Goal: Transaction & Acquisition: Download file/media

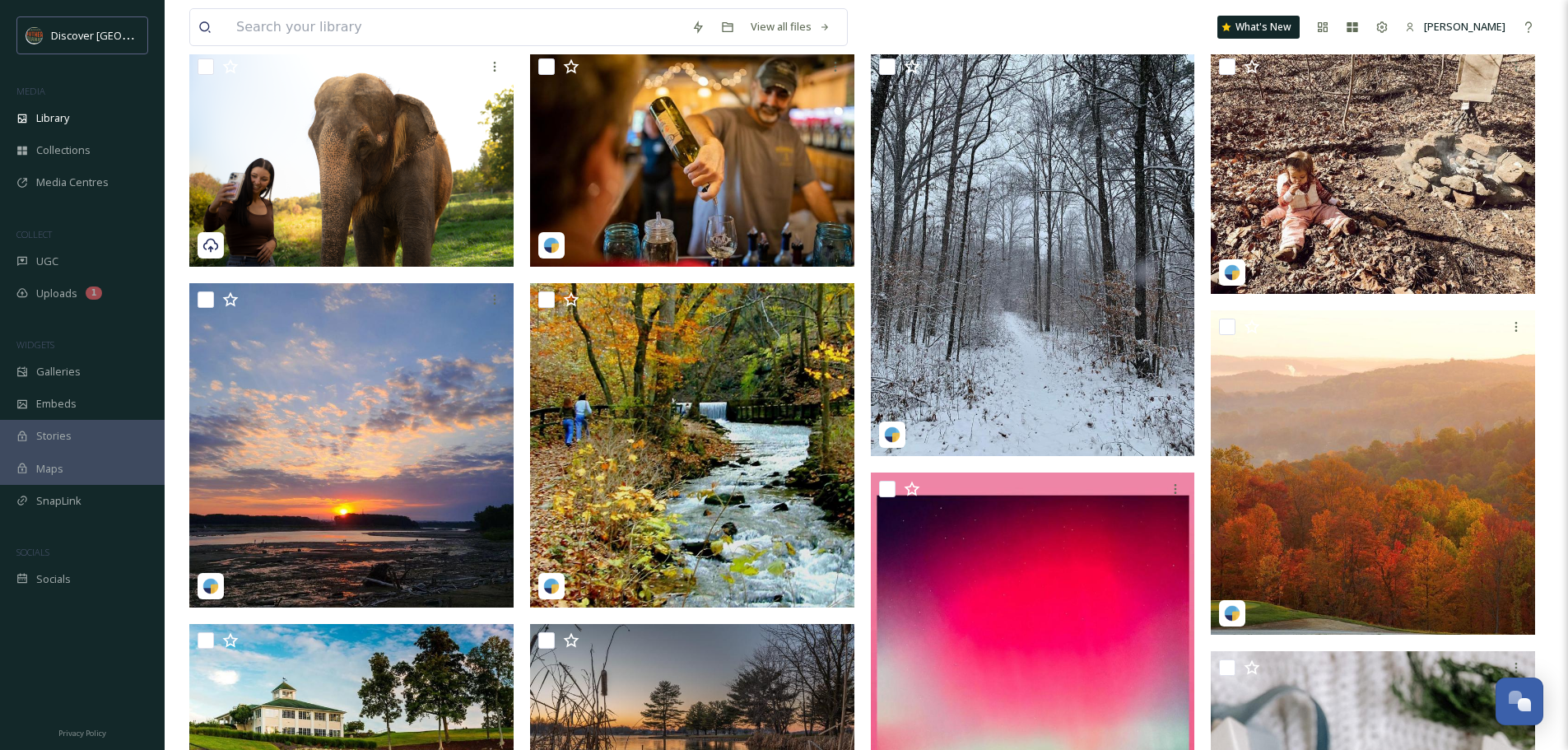
scroll to position [174, 0]
click at [68, 117] on span "Library" at bounding box center [52, 118] width 32 height 16
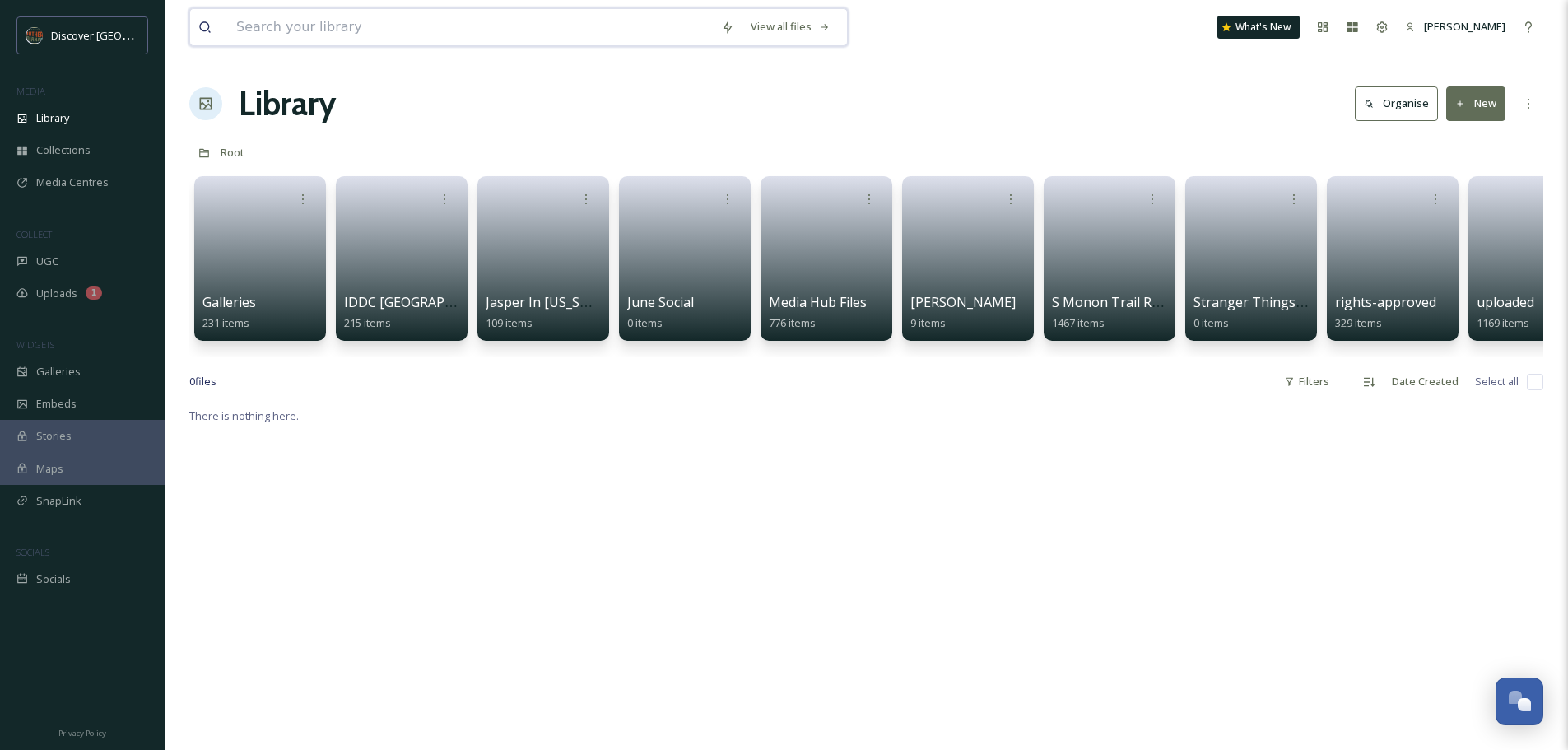
click at [304, 28] on input at bounding box center [470, 27] width 485 height 36
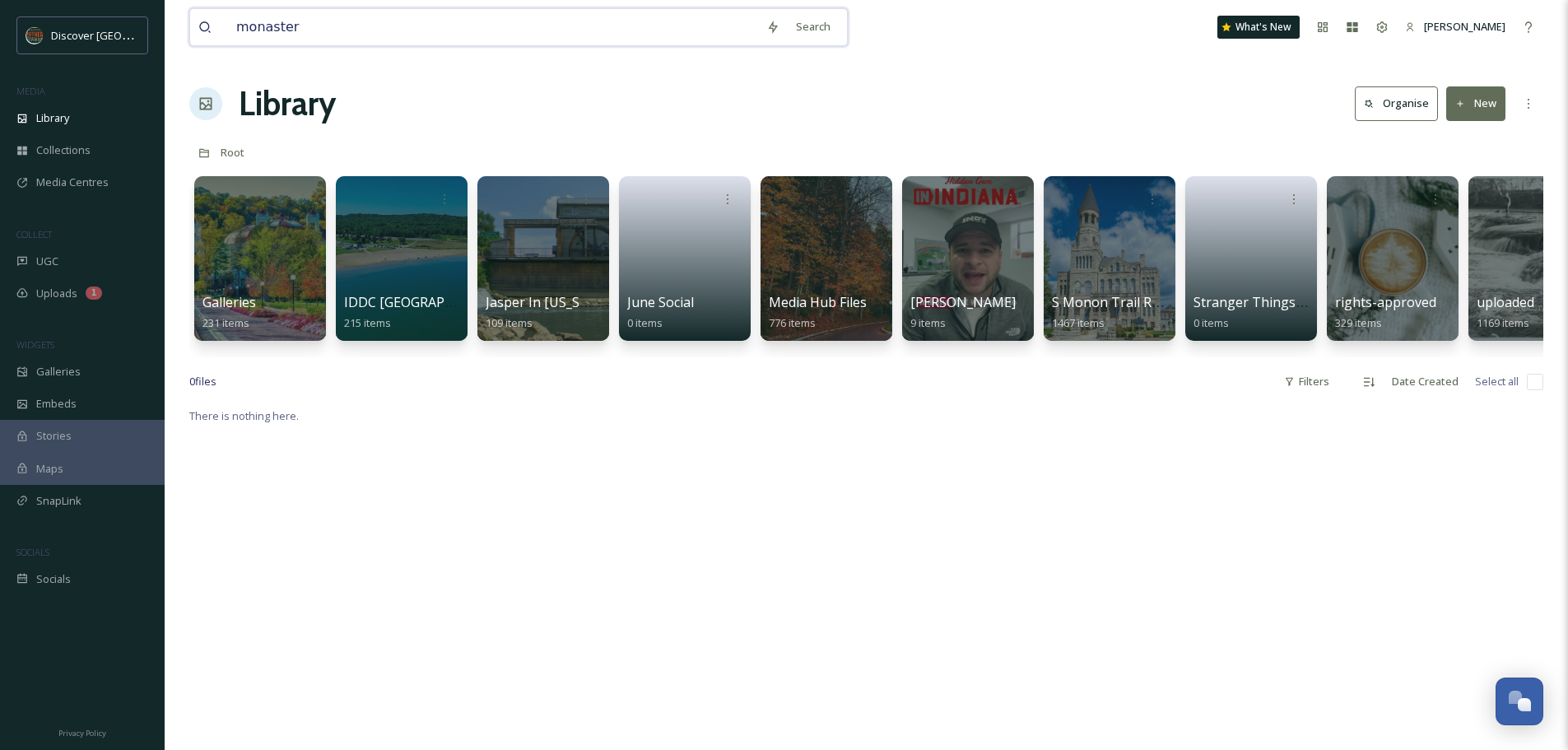
type input "monastery"
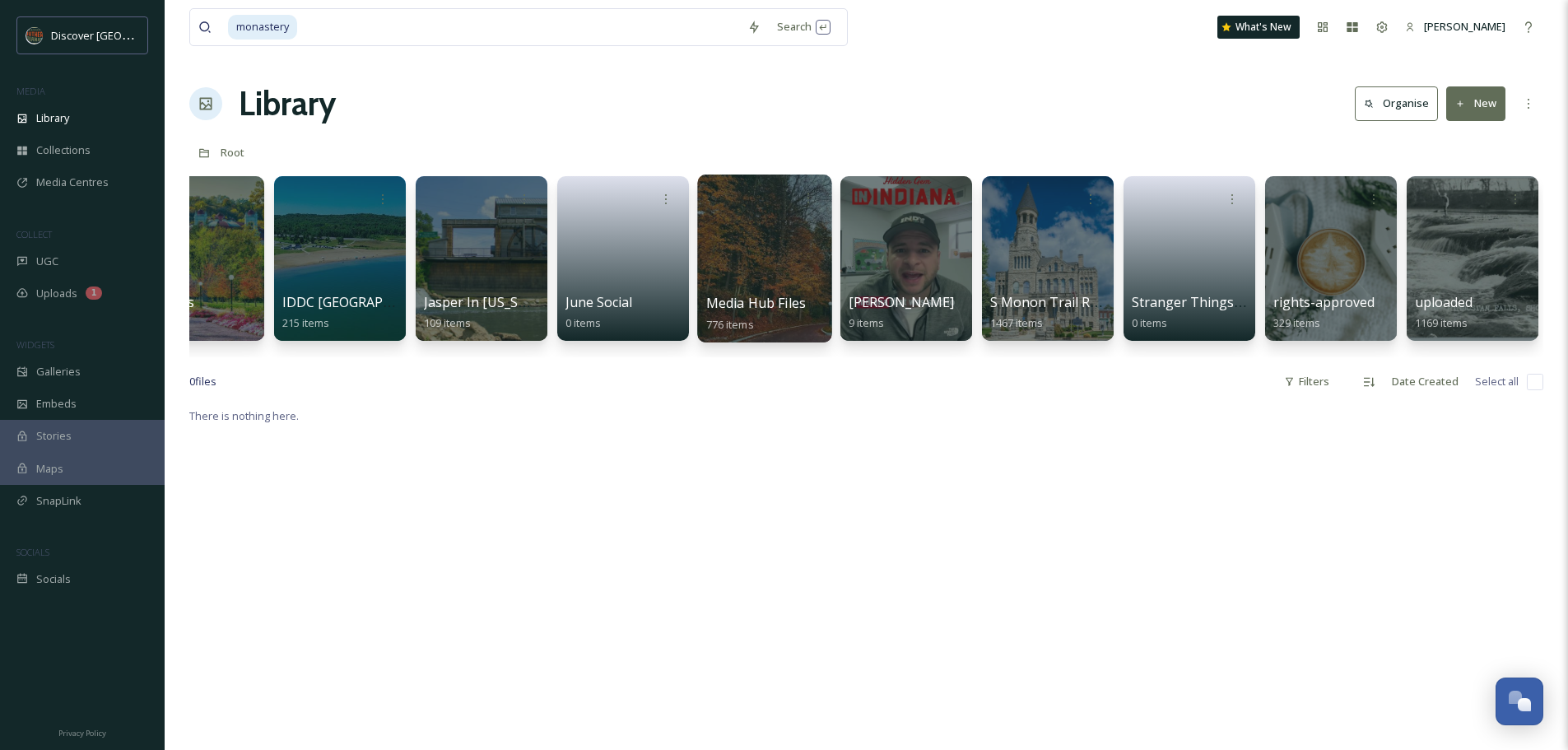
click at [768, 259] on div at bounding box center [764, 258] width 134 height 168
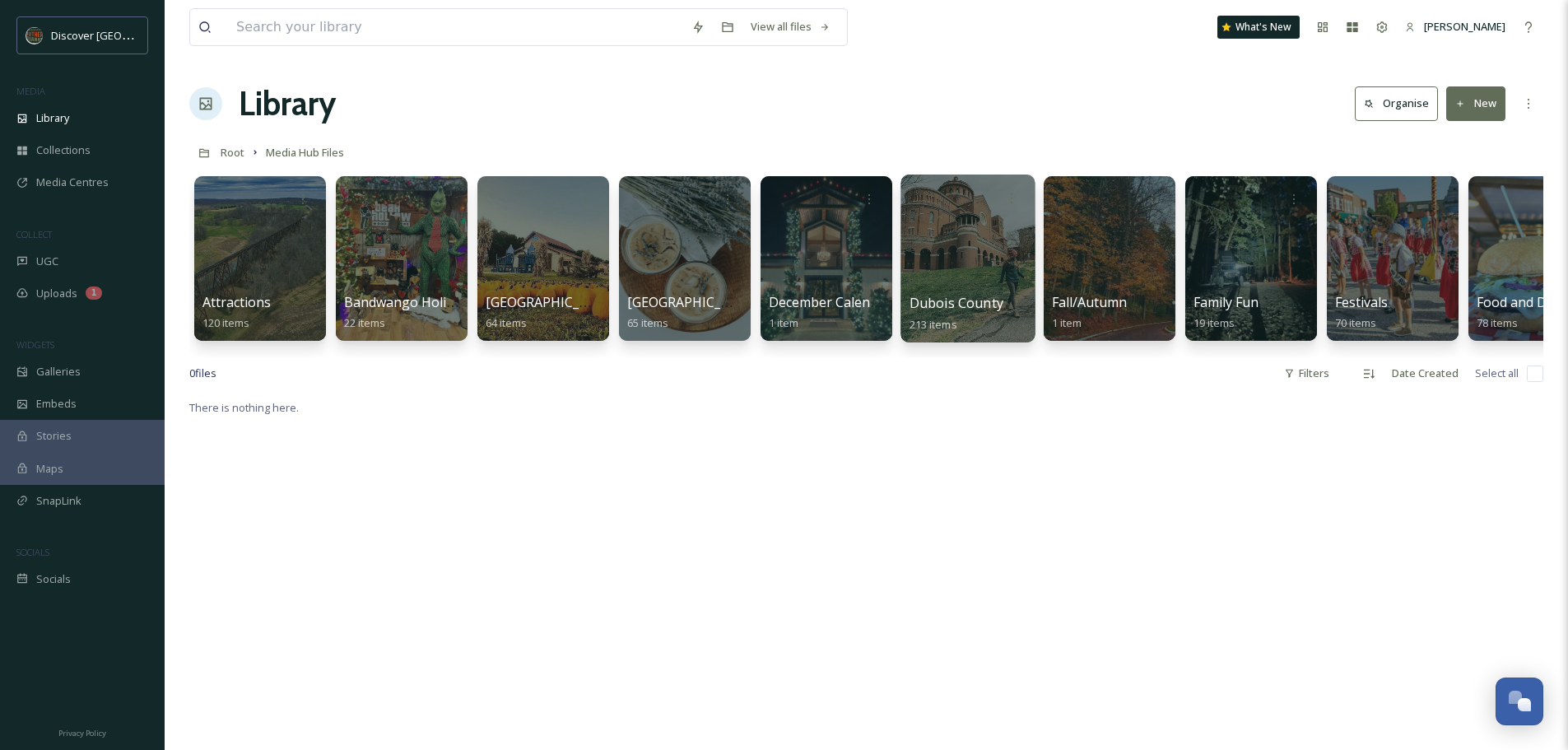
click at [972, 250] on div at bounding box center [968, 258] width 134 height 168
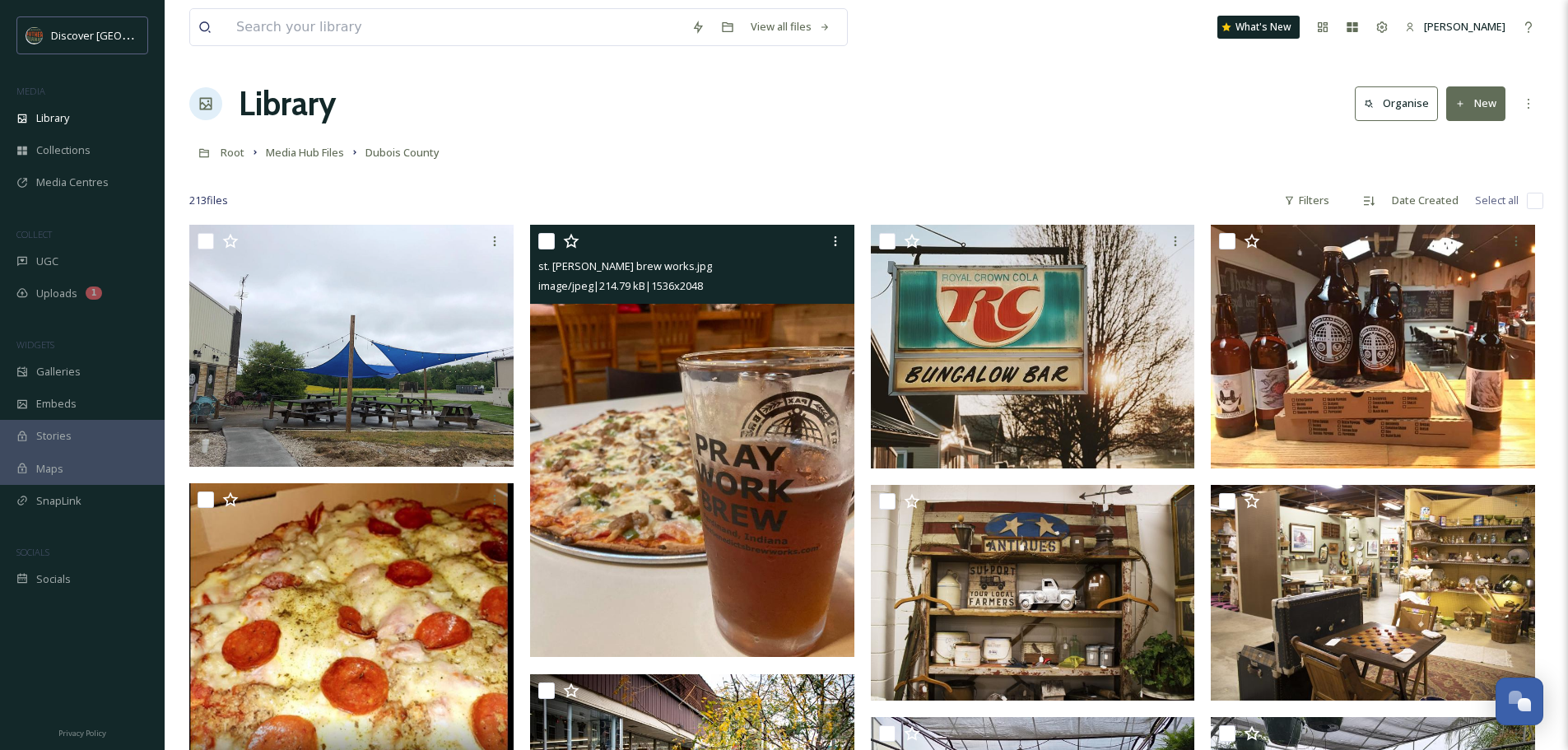
click at [800, 463] on img at bounding box center [693, 440] width 325 height 432
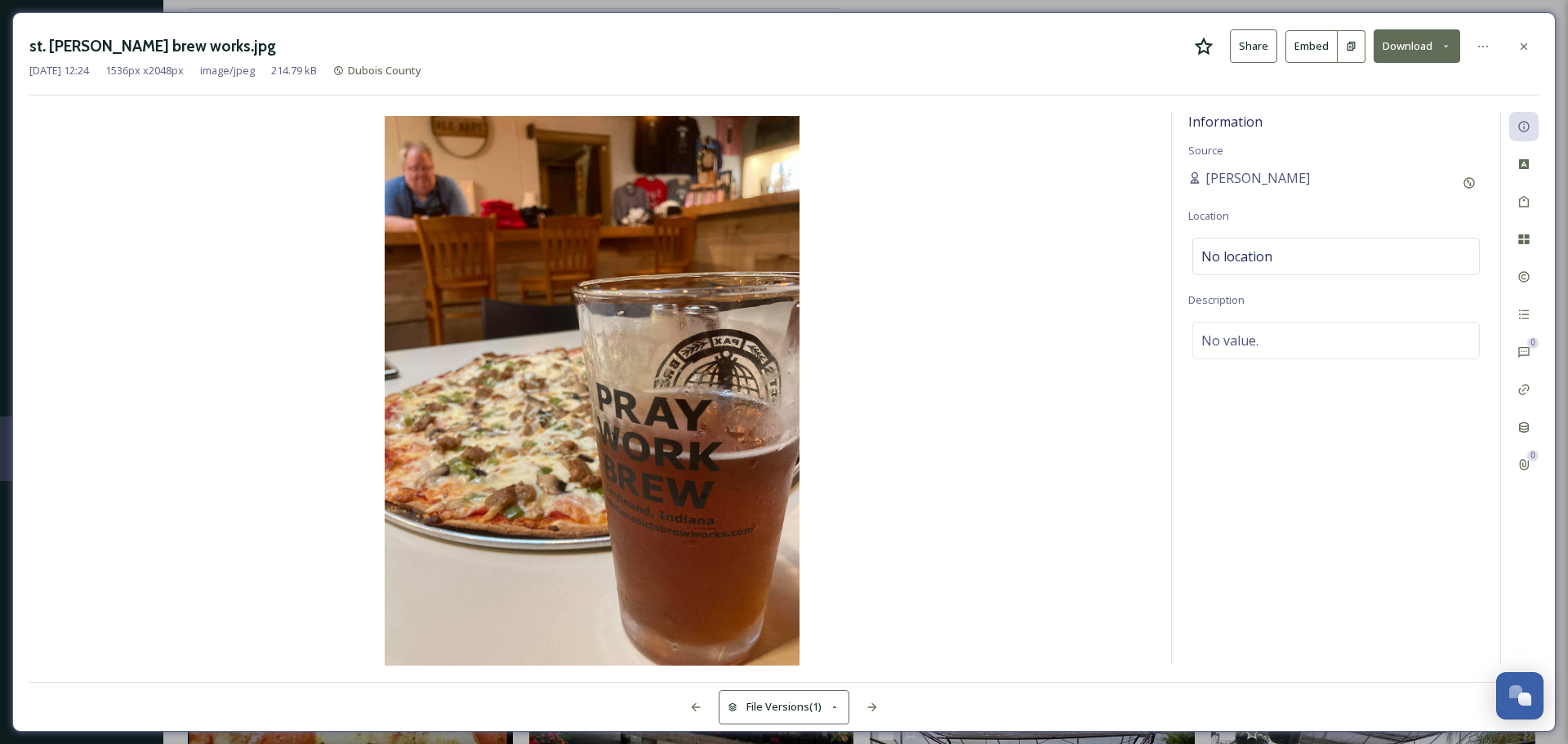
click at [1403, 46] on button "Download" at bounding box center [1417, 46] width 87 height 33
click at [1374, 83] on span "Download Original (1536 x 2048)" at bounding box center [1374, 84] width 154 height 16
click at [1529, 41] on icon at bounding box center [1523, 46] width 13 height 13
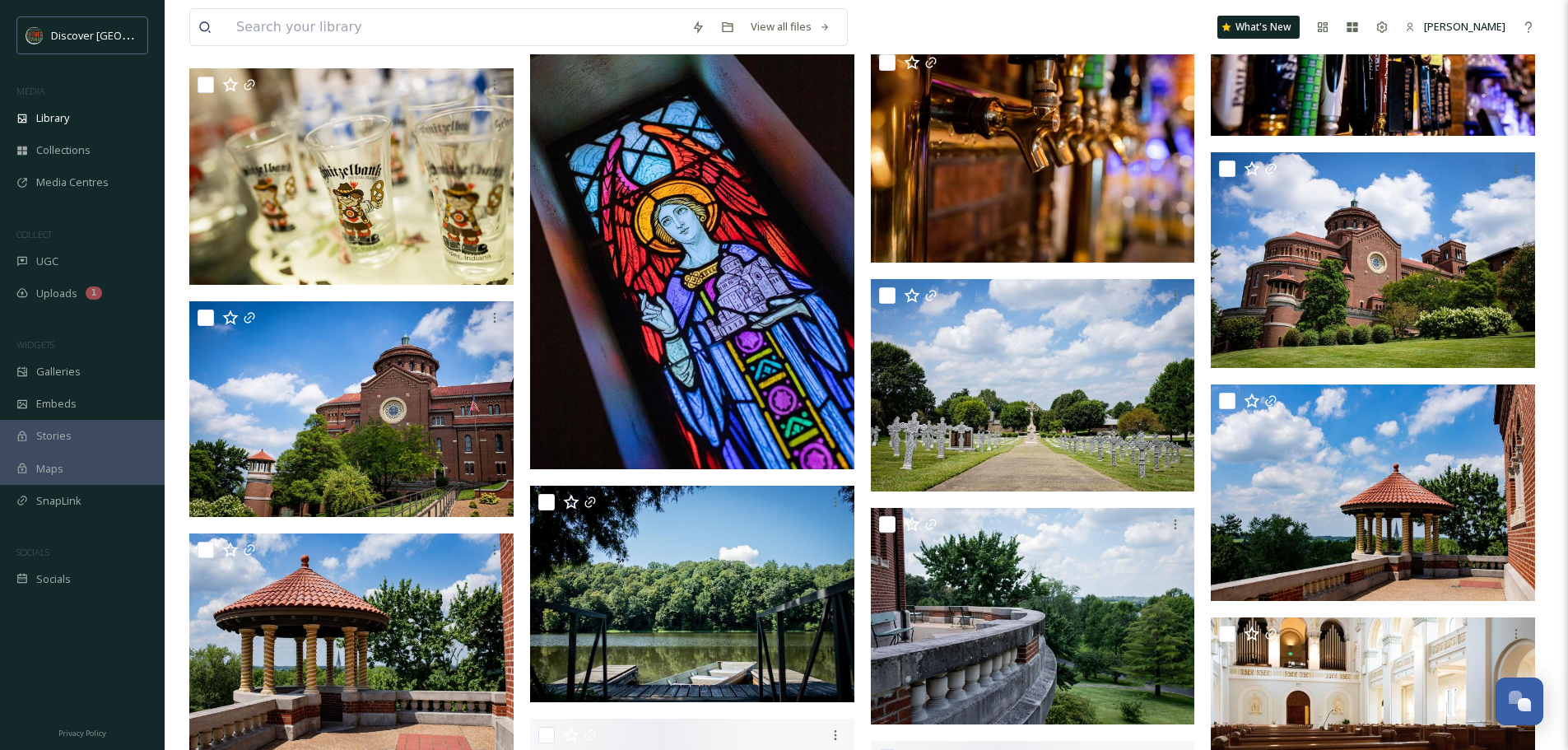
scroll to position [12280, 0]
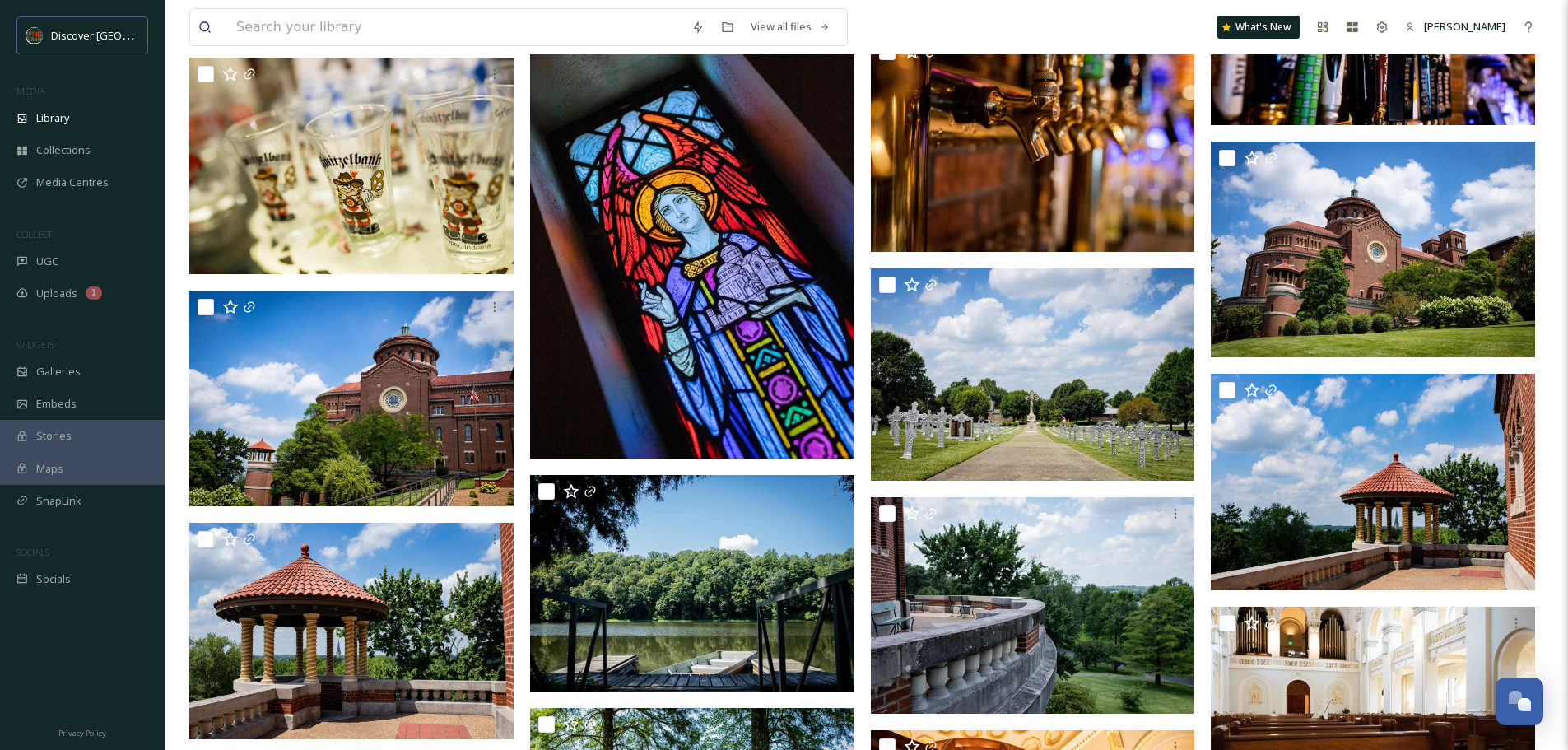
click at [815, 103] on img at bounding box center [693, 216] width 325 height 486
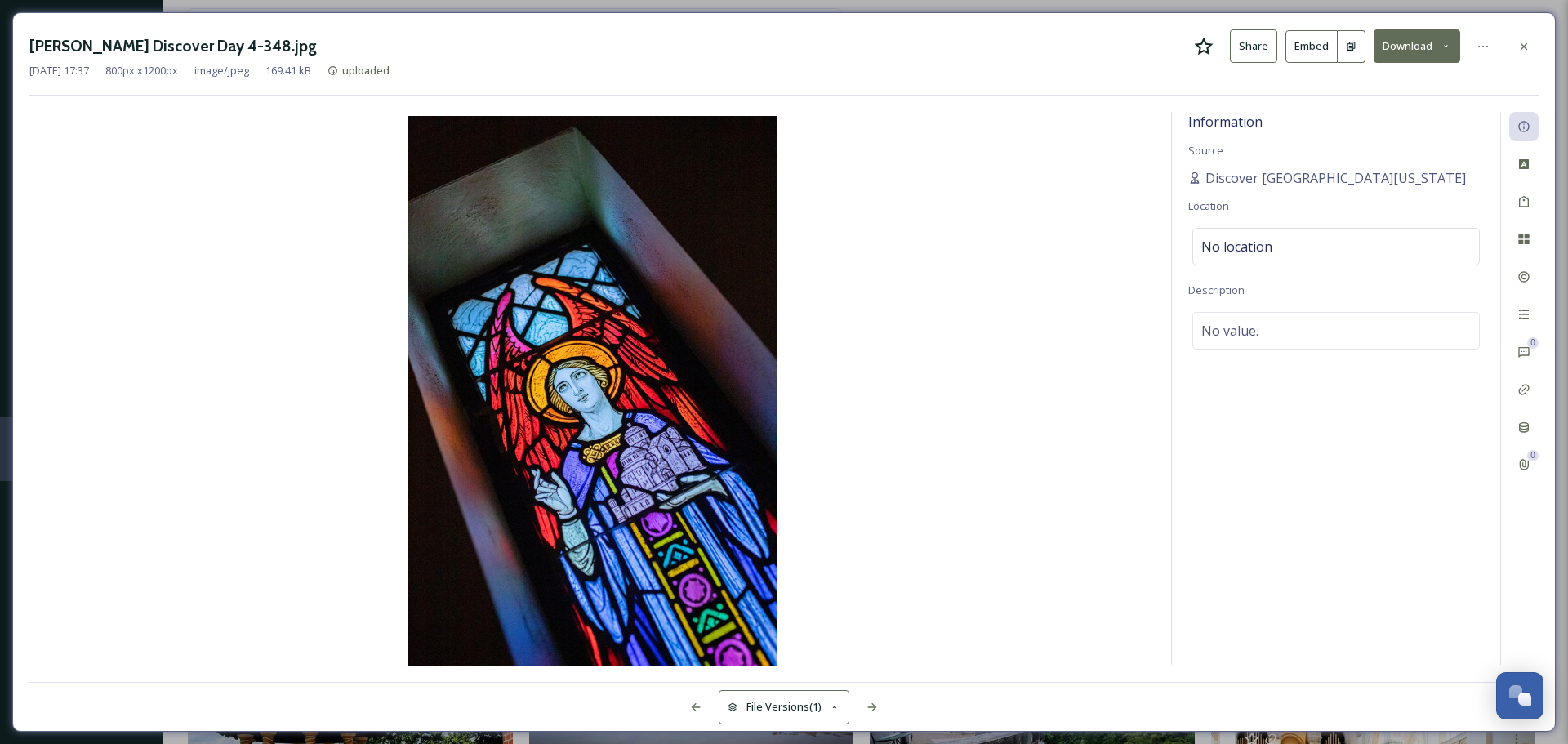
click at [1408, 44] on button "Download" at bounding box center [1417, 46] width 87 height 33
click at [1385, 81] on span "Download Original (800 x 1200)" at bounding box center [1375, 84] width 148 height 16
click at [1521, 48] on icon at bounding box center [1523, 46] width 13 height 13
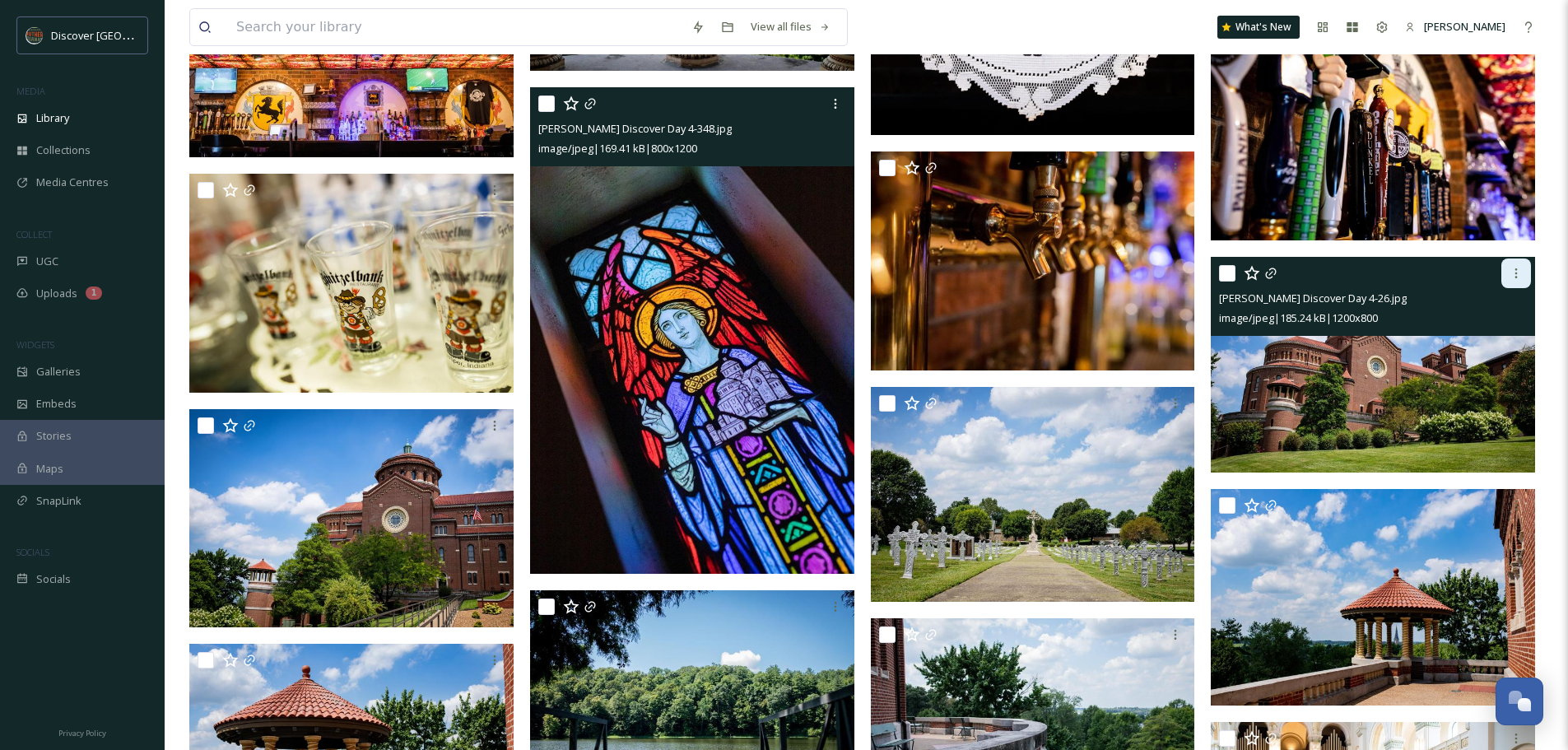
click at [1516, 274] on icon at bounding box center [1517, 274] width 3 height 10
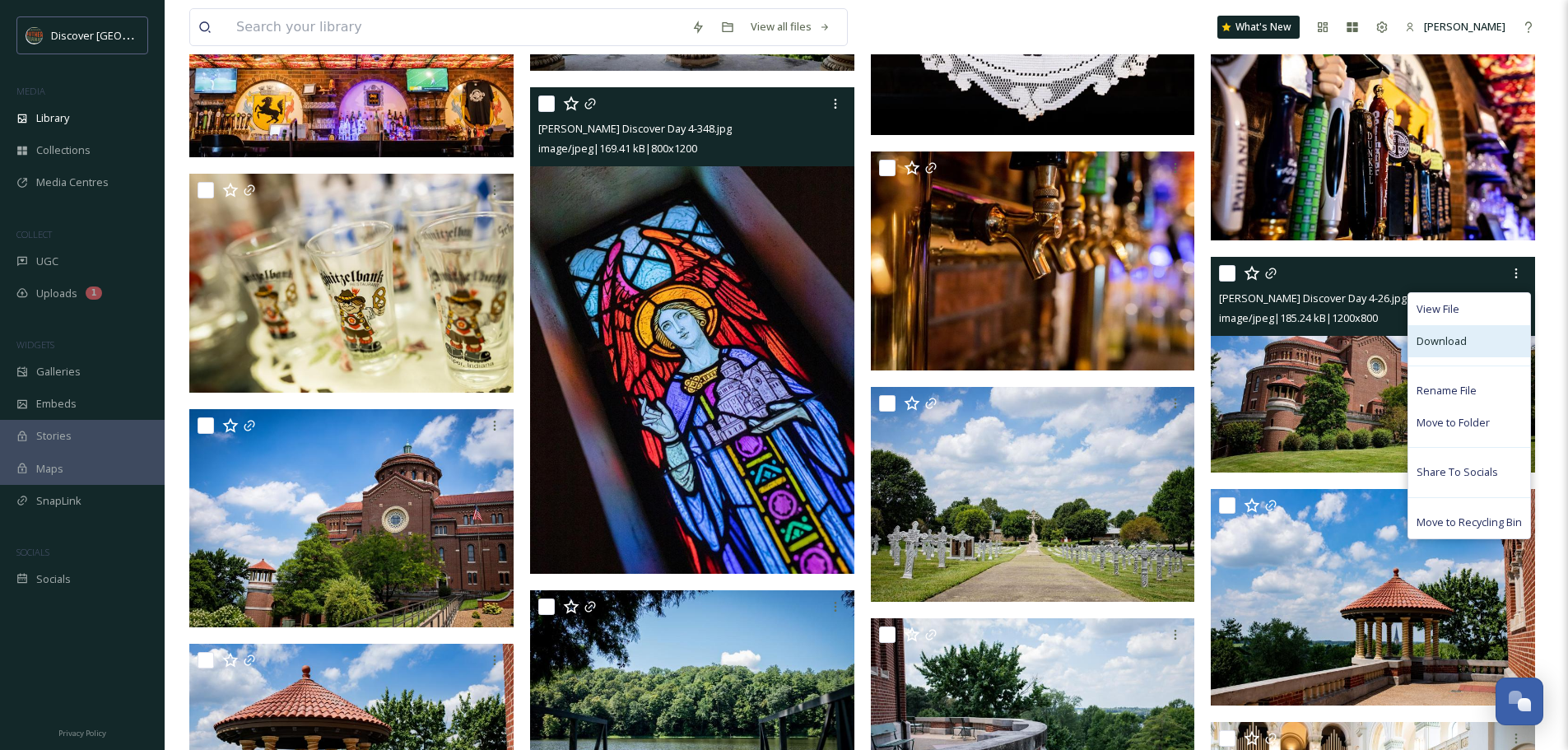
click at [1476, 344] on div "Download" at bounding box center [1470, 341] width 122 height 32
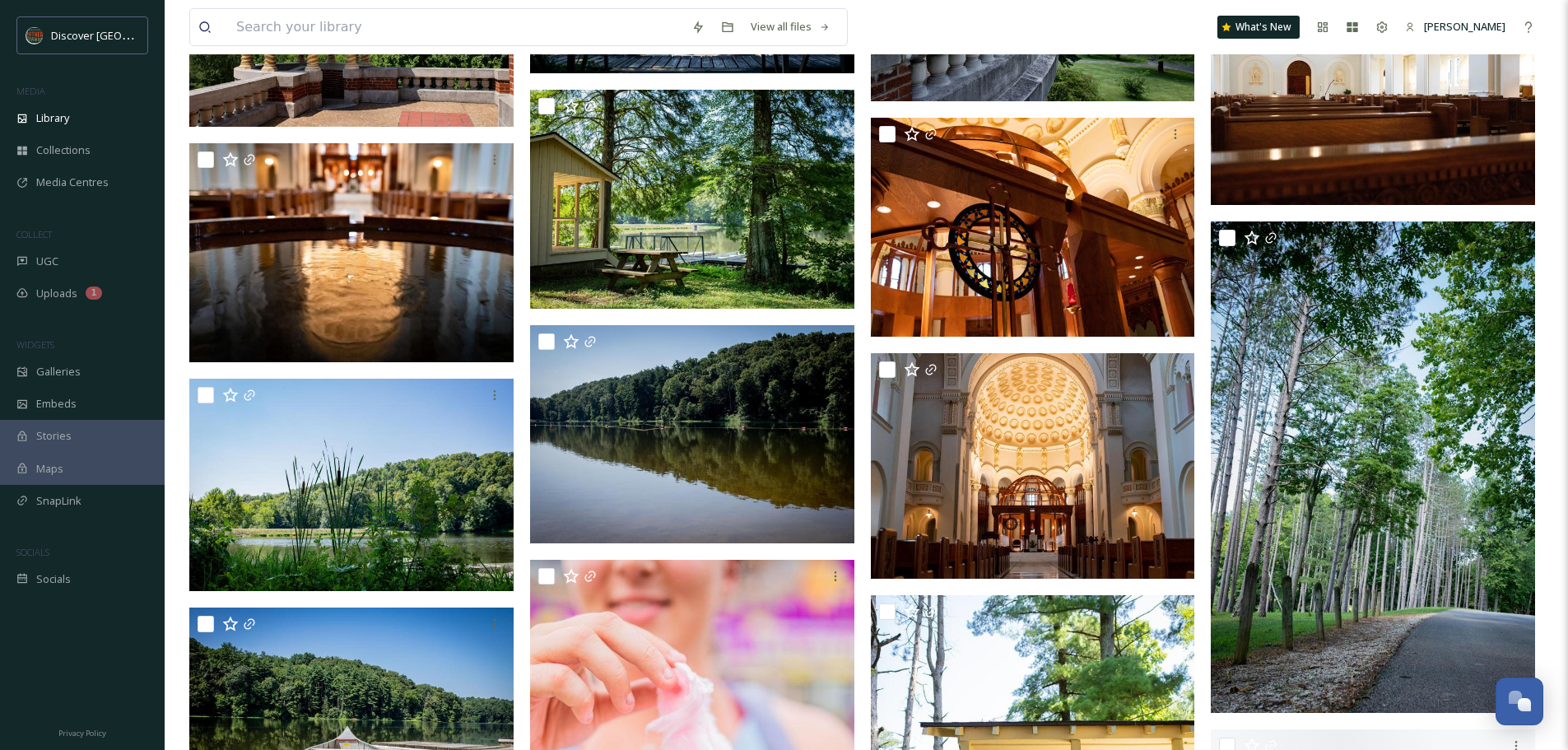
scroll to position [13036, 0]
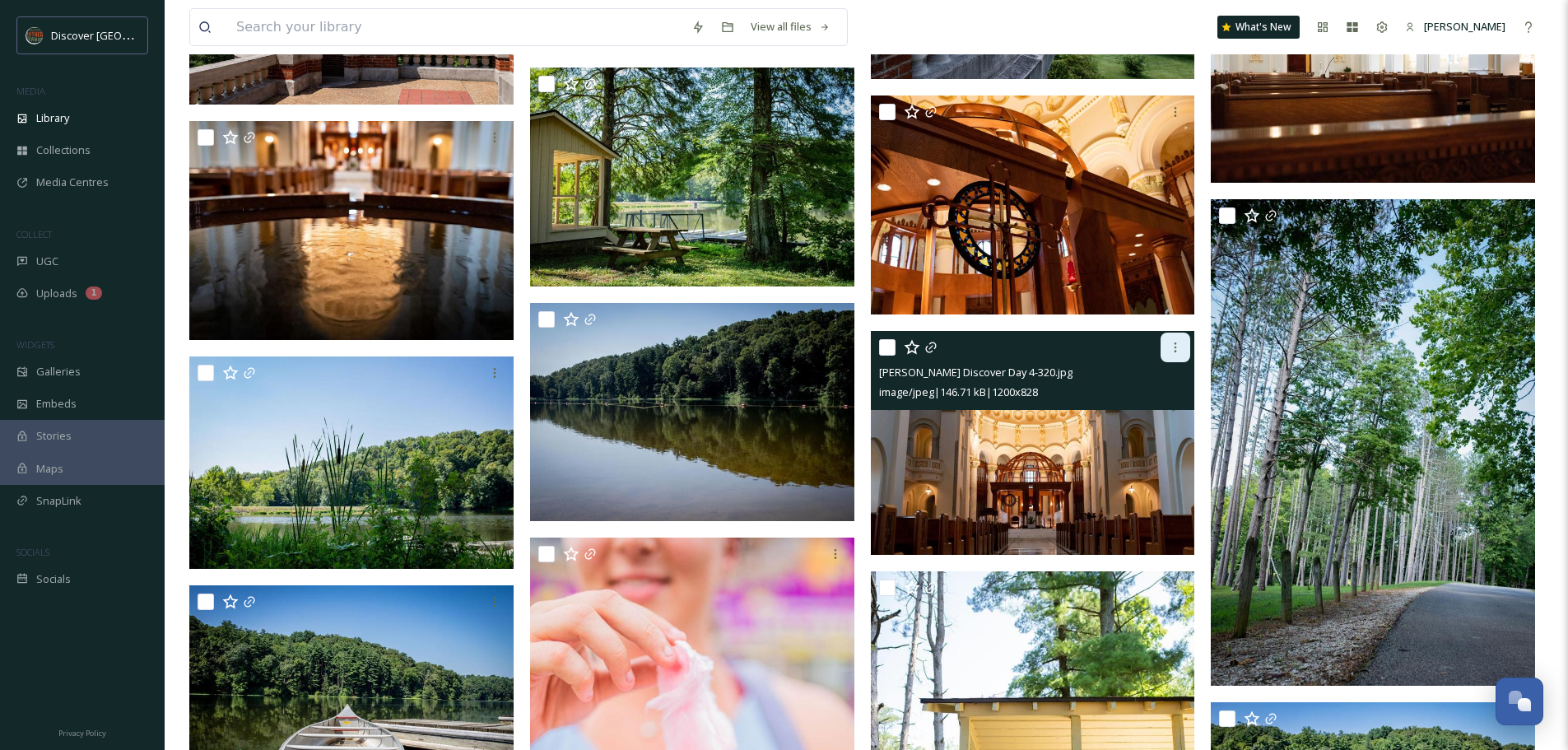
click at [1177, 344] on icon at bounding box center [1175, 346] width 13 height 13
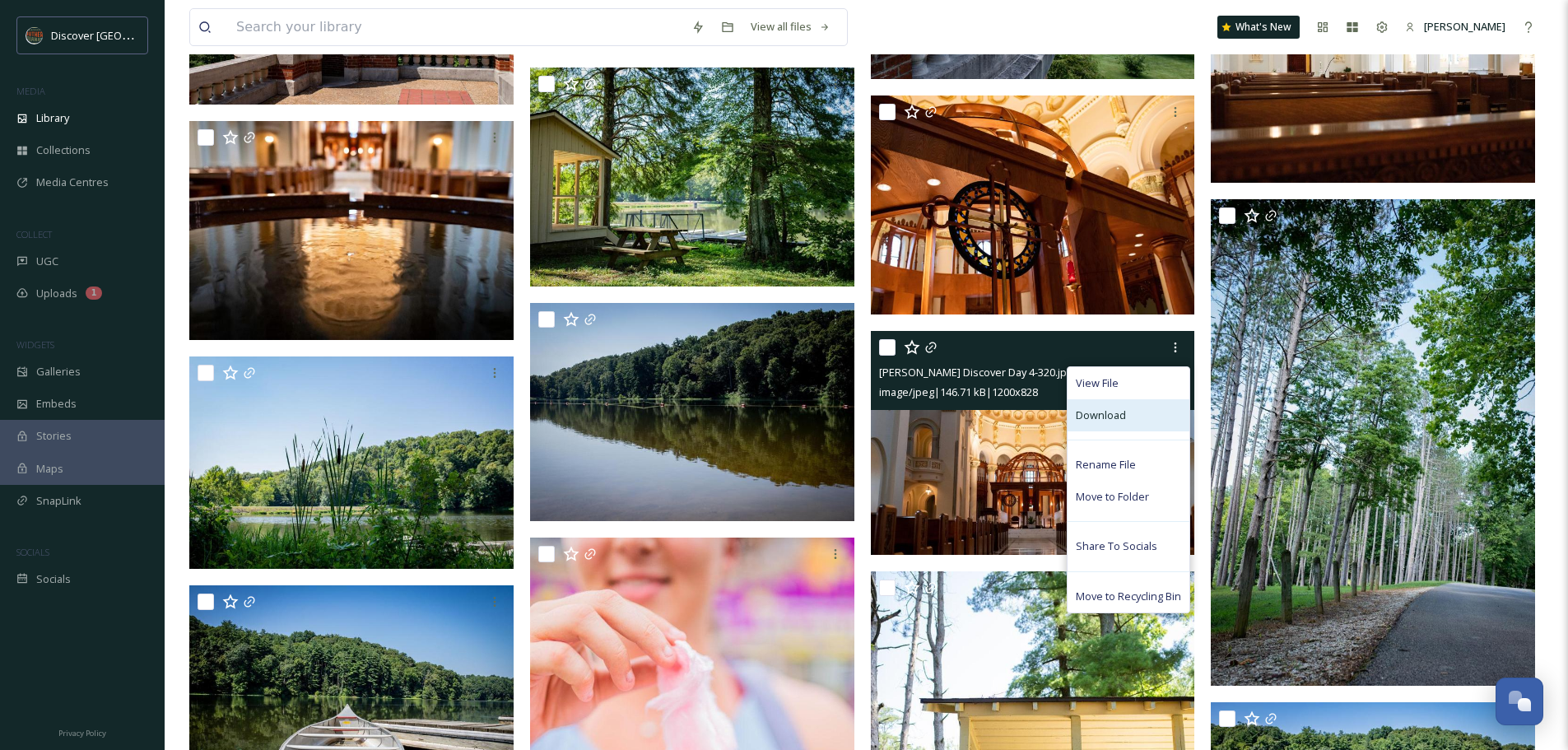
click at [1122, 420] on span "Download" at bounding box center [1100, 415] width 50 height 16
